Goal: Find contact information: Obtain details needed to contact an individual or organization

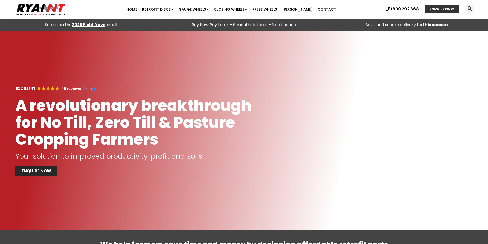
click at [315, 9] on link "Contact" at bounding box center [327, 9] width 24 height 10
